Goal: Task Accomplishment & Management: Manage account settings

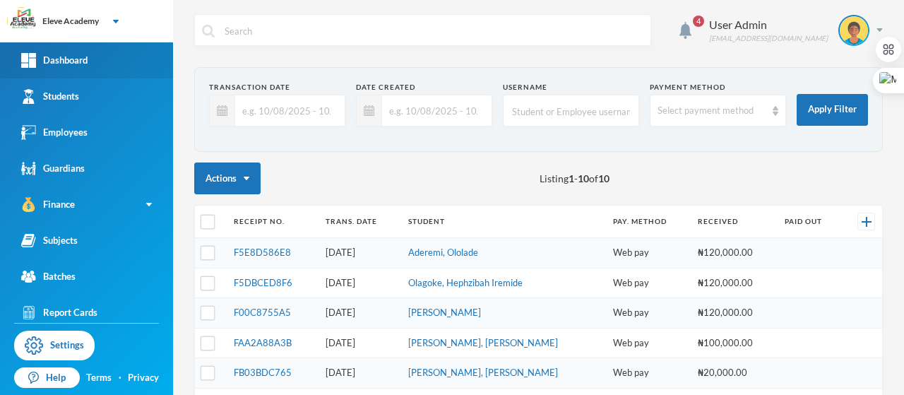
click at [80, 53] on div "Dashboard" at bounding box center [54, 60] width 66 height 15
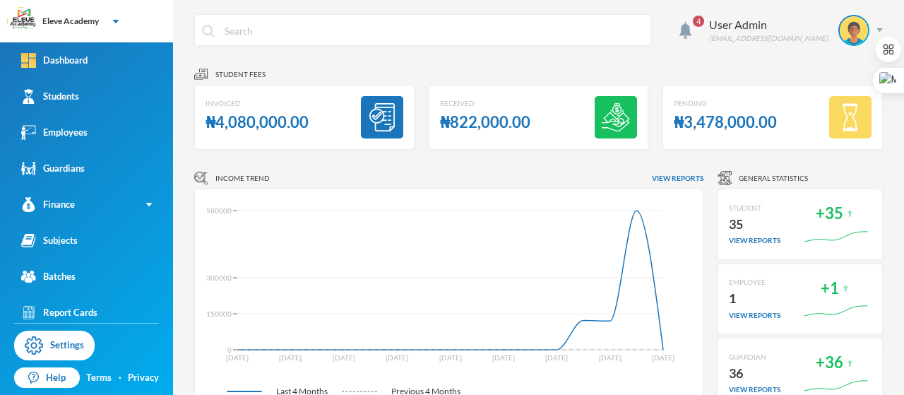
click at [493, 125] on div "₦822,000.00" at bounding box center [485, 123] width 90 height 28
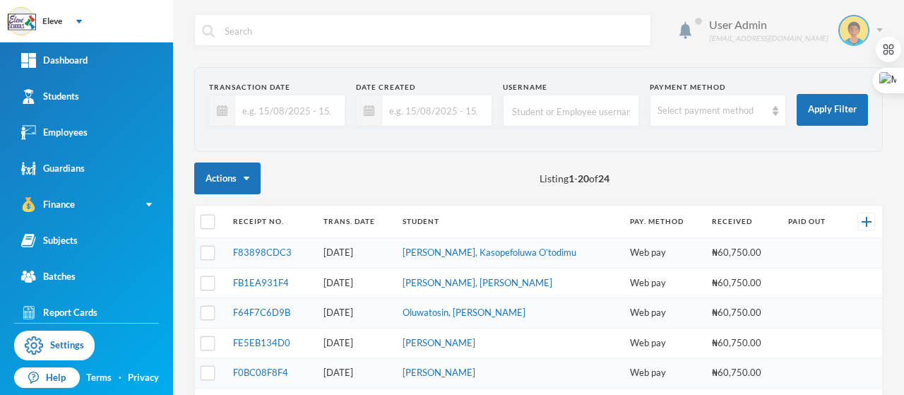
click at [877, 28] on img at bounding box center [880, 30] width 6 height 4
click at [680, 59] on div "User Admin admin@bluebic.com" at bounding box center [538, 40] width 689 height 53
click at [877, 30] on img at bounding box center [880, 30] width 6 height 4
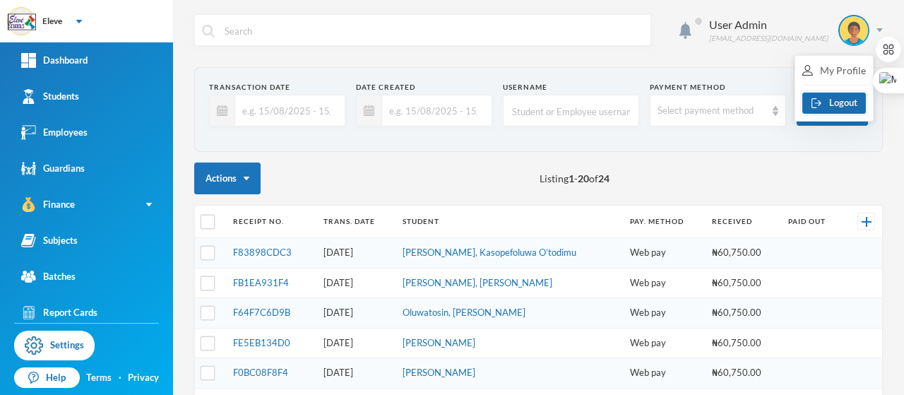
click at [845, 103] on button "Logout" at bounding box center [835, 103] width 64 height 21
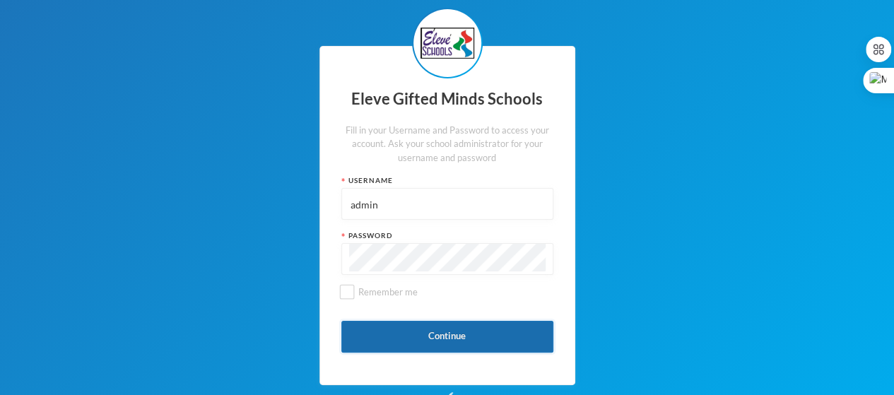
click at [432, 337] on button "Continue" at bounding box center [447, 337] width 212 height 32
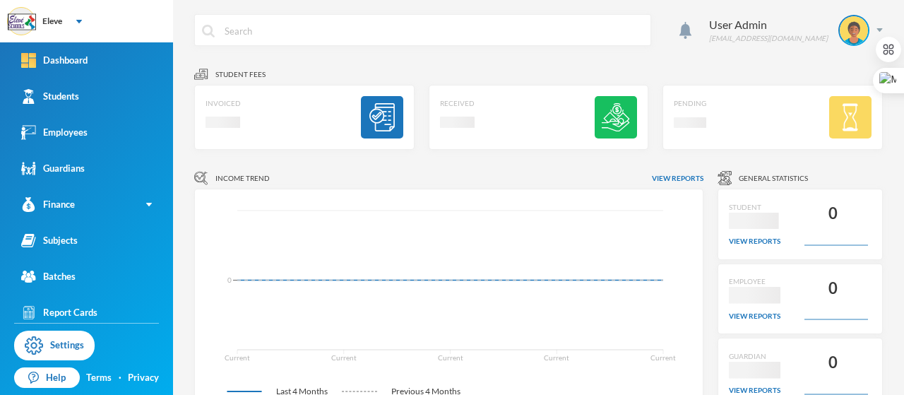
click at [526, 122] on div "Received Loading interface..." at bounding box center [539, 117] width 220 height 65
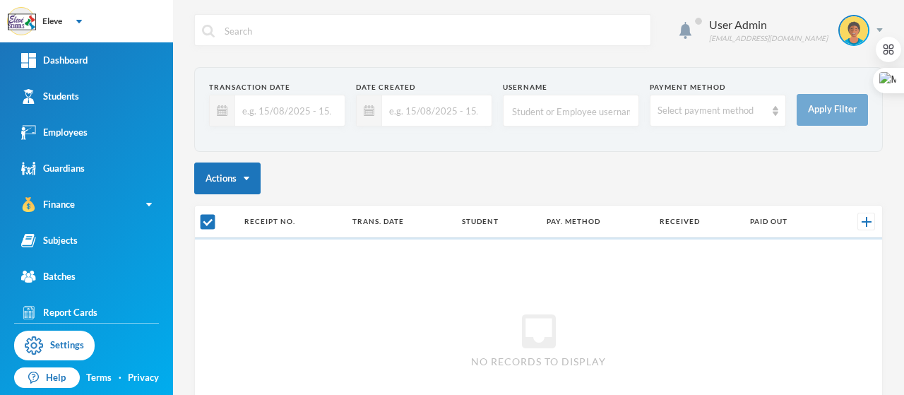
checkbox input "false"
